Goal: Task Accomplishment & Management: Manage account settings

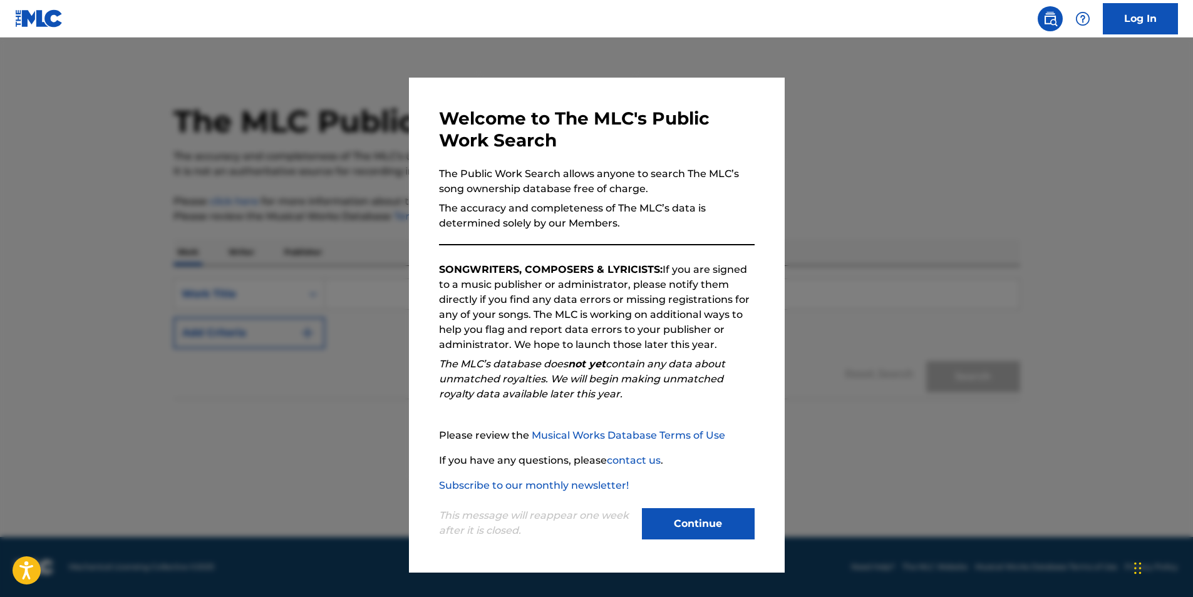
click at [696, 523] on button "Continue" at bounding box center [698, 523] width 113 height 31
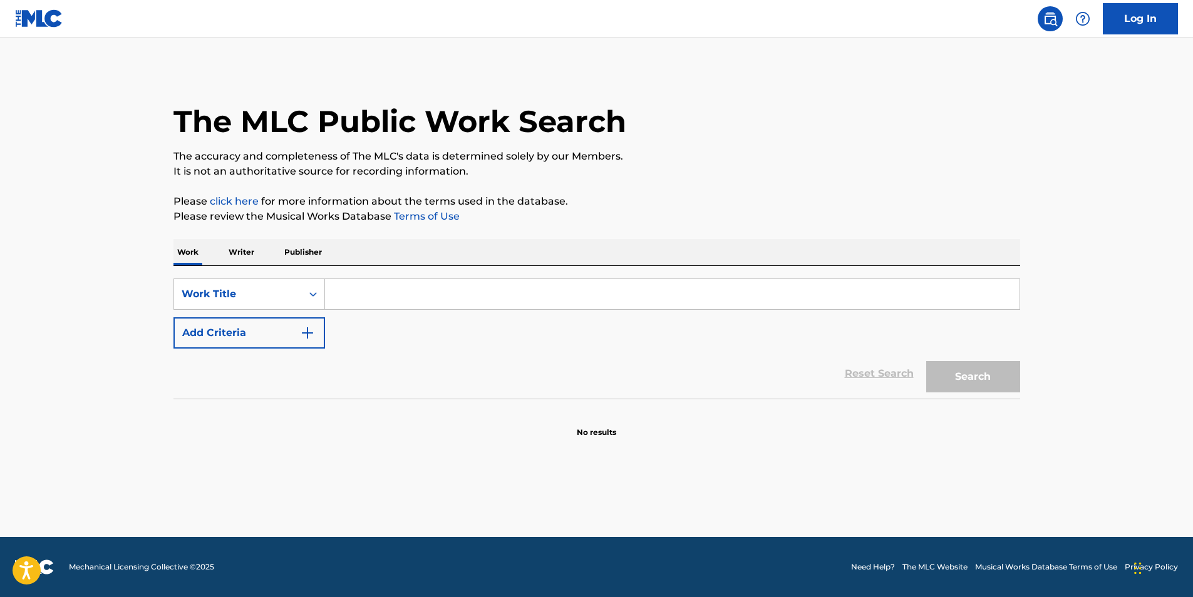
click at [1164, 28] on link "Log In" at bounding box center [1140, 18] width 75 height 31
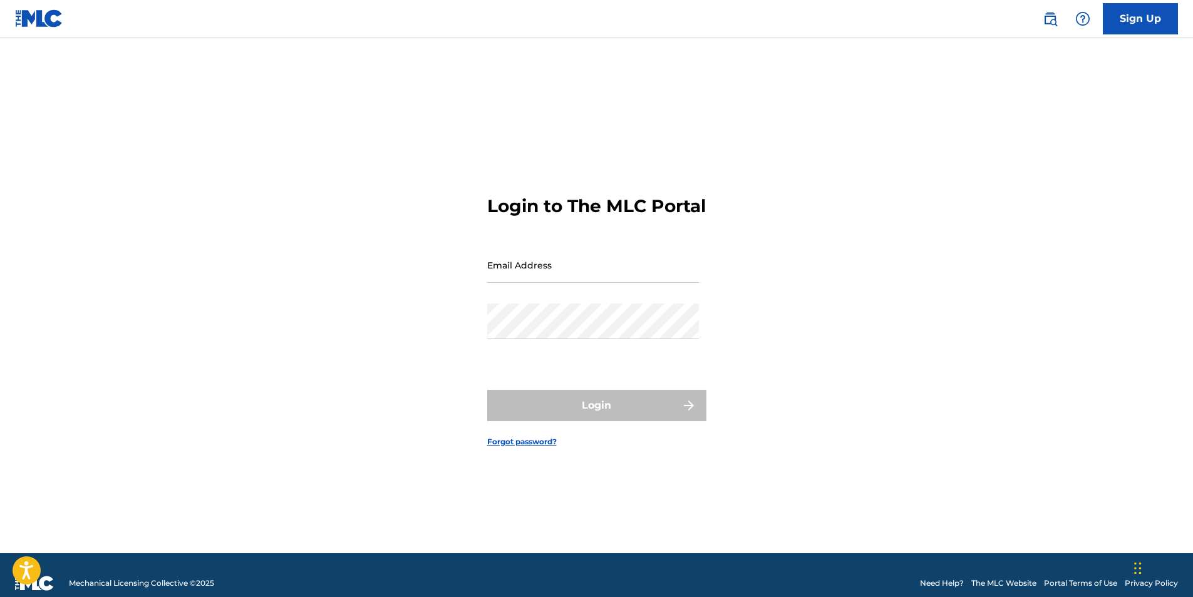
type input "[EMAIL_ADDRESS][DOMAIN_NAME]"
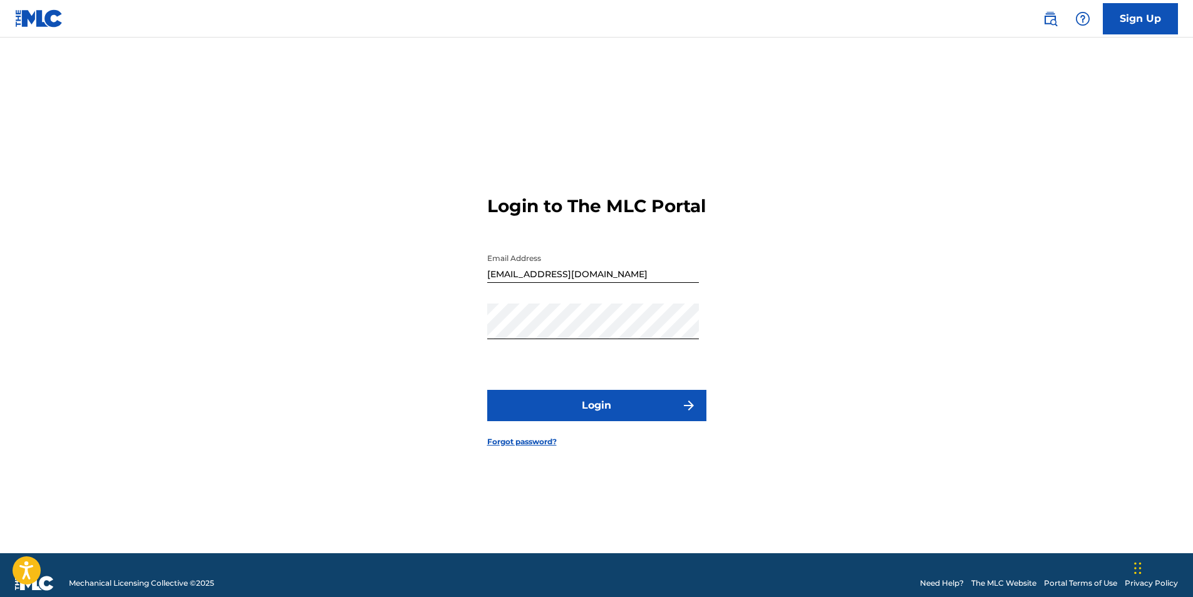
click at [626, 416] on button "Login" at bounding box center [596, 405] width 219 height 31
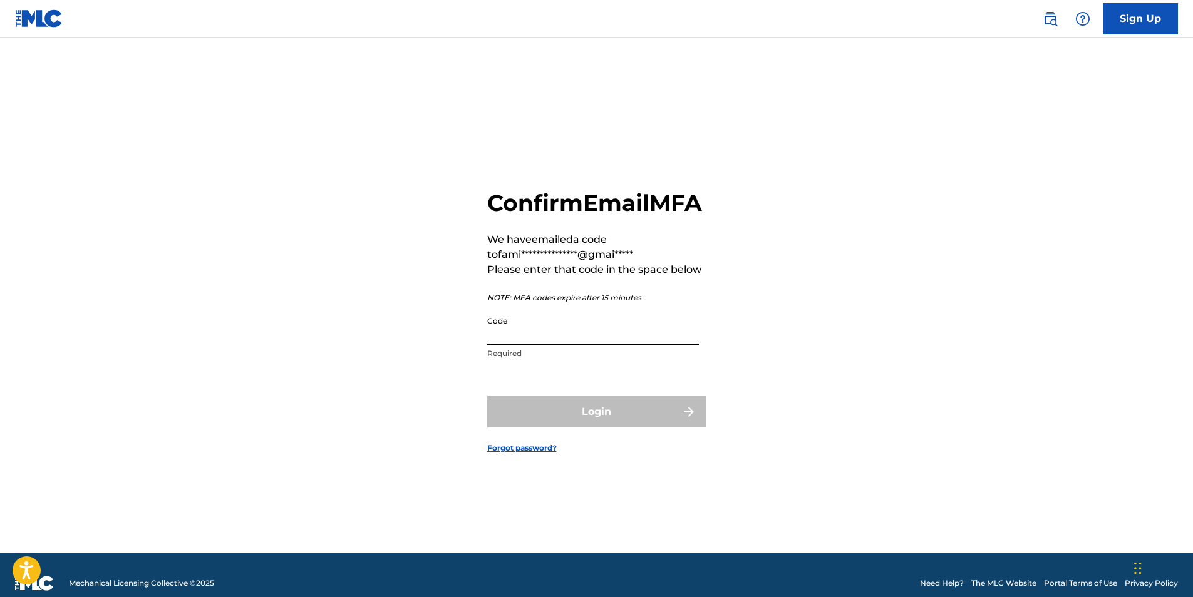
click at [559, 346] on input "Code" at bounding box center [593, 328] width 212 height 36
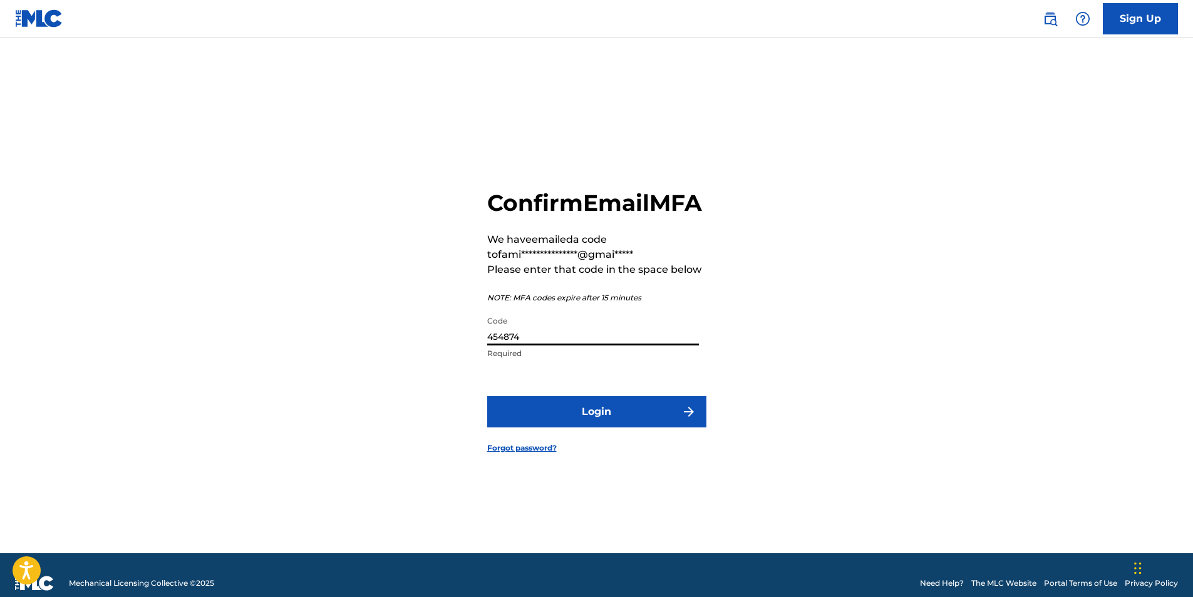
type input "454874"
click at [635, 426] on button "Login" at bounding box center [596, 411] width 219 height 31
